Goal: Navigation & Orientation: Find specific page/section

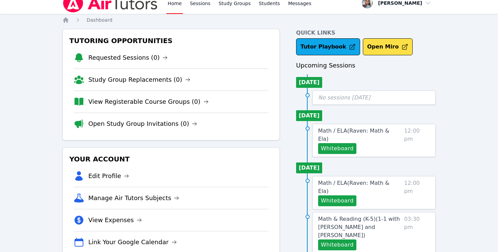
scroll to position [8, 0]
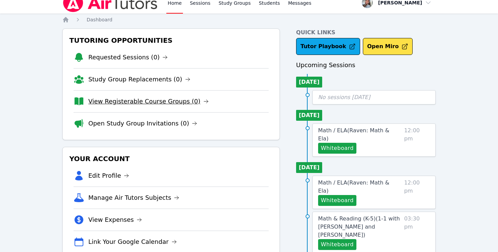
click at [144, 104] on link "View Registerable Course Groups (0)" at bounding box center [148, 101] width 120 height 9
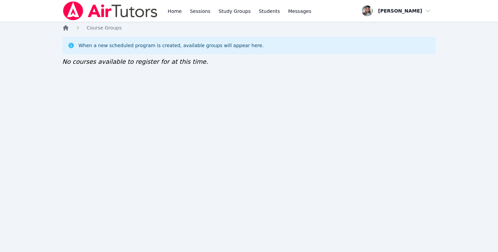
click at [67, 28] on icon "Breadcrumb" at bounding box center [65, 27] width 5 height 5
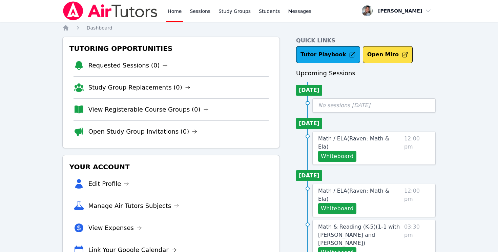
click at [145, 133] on link "Open Study Group Invitations (0)" at bounding box center [142, 131] width 109 height 9
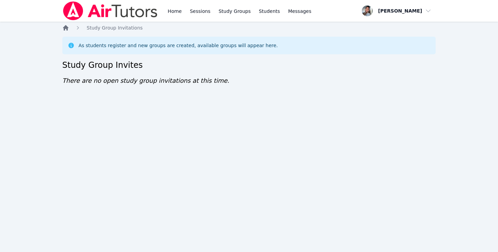
click at [67, 29] on icon "Breadcrumb" at bounding box center [65, 27] width 5 height 5
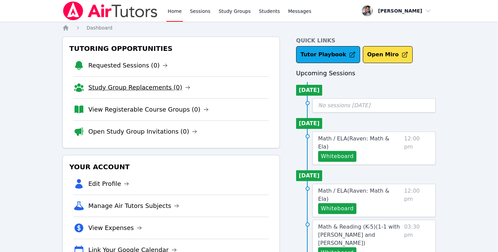
click at [117, 87] on link "Study Group Replacements (0)" at bounding box center [139, 87] width 102 height 9
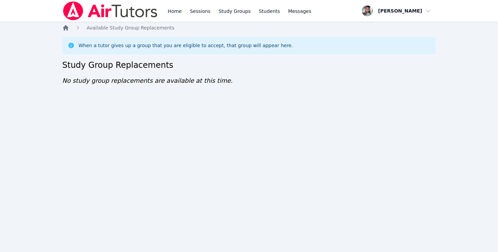
click at [67, 27] on icon "Breadcrumb" at bounding box center [65, 27] width 7 height 7
